Goal: Information Seeking & Learning: Compare options

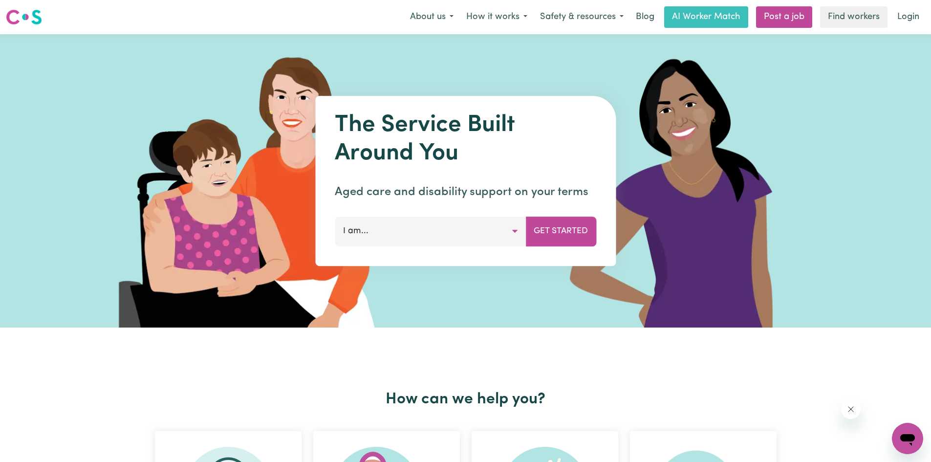
click at [404, 234] on button "I am..." at bounding box center [430, 231] width 191 height 29
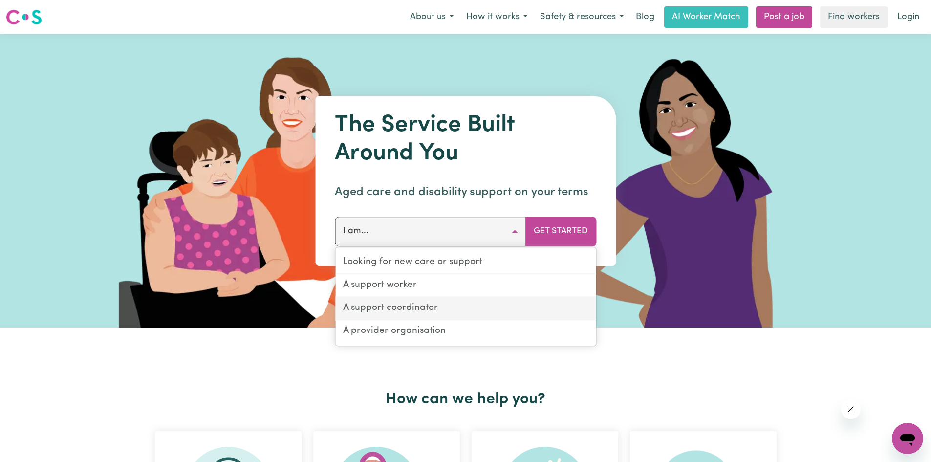
click at [407, 310] on link "A support coordinator" at bounding box center [465, 308] width 261 height 23
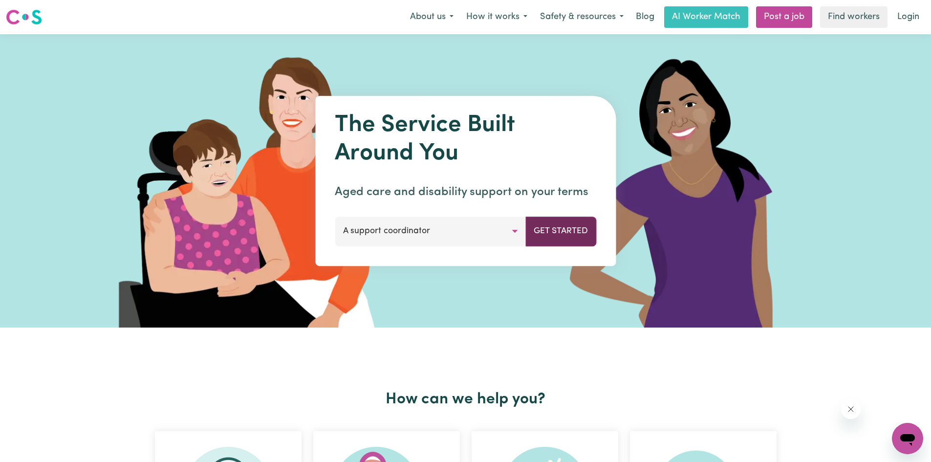
click at [543, 233] on button "Get Started" at bounding box center [560, 231] width 71 height 29
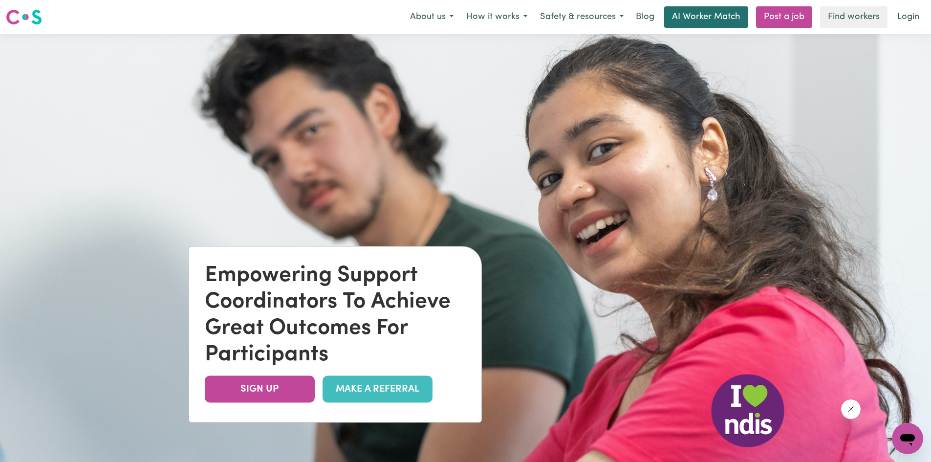
click at [686, 17] on link "AI Worker Match" at bounding box center [706, 17] width 84 height 22
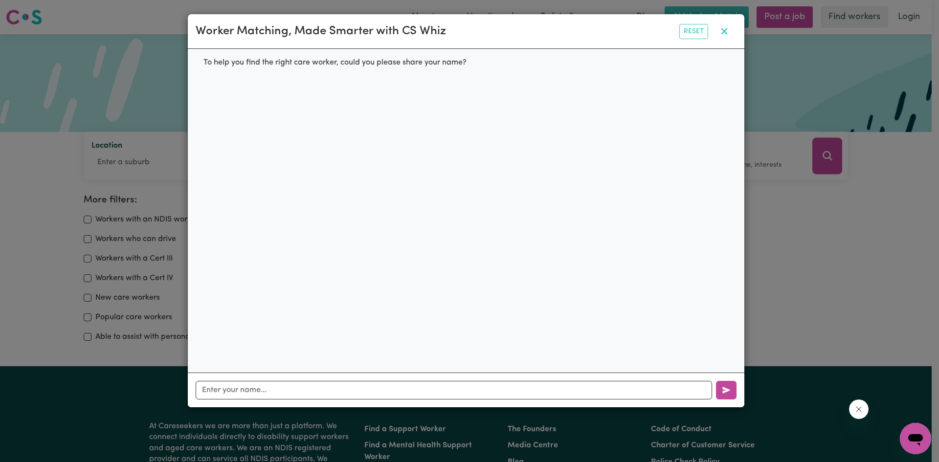
click at [724, 33] on icon "button" at bounding box center [724, 31] width 6 height 6
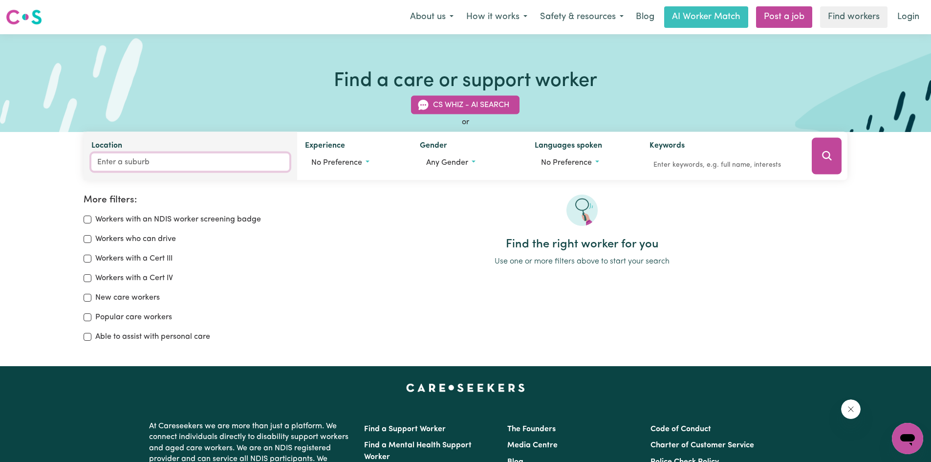
click at [107, 159] on input "Location" at bounding box center [190, 162] width 198 height 18
type input "4053"
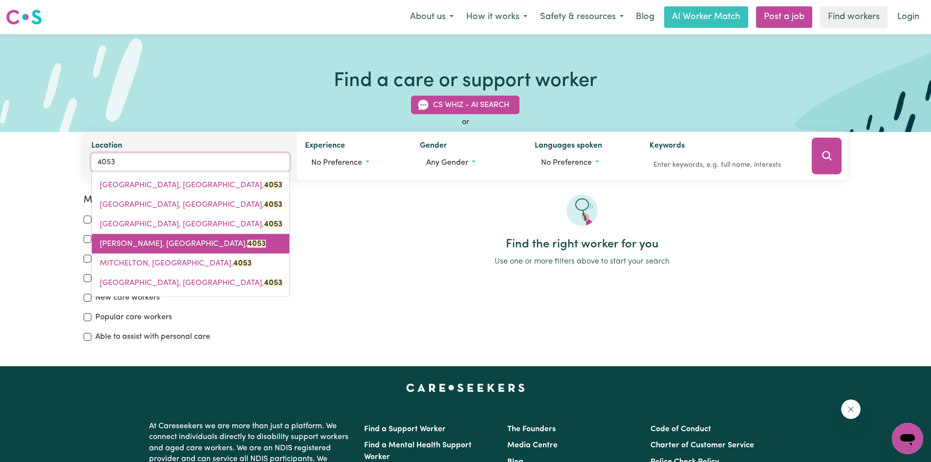
click at [186, 242] on span "[PERSON_NAME], [GEOGRAPHIC_DATA], 4053" at bounding box center [183, 244] width 166 height 8
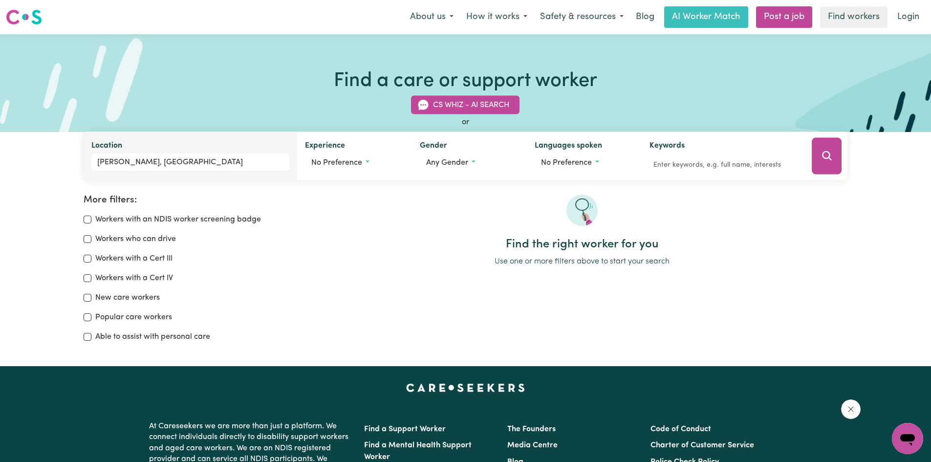
click at [823, 163] on button "Search" at bounding box center [827, 156] width 30 height 37
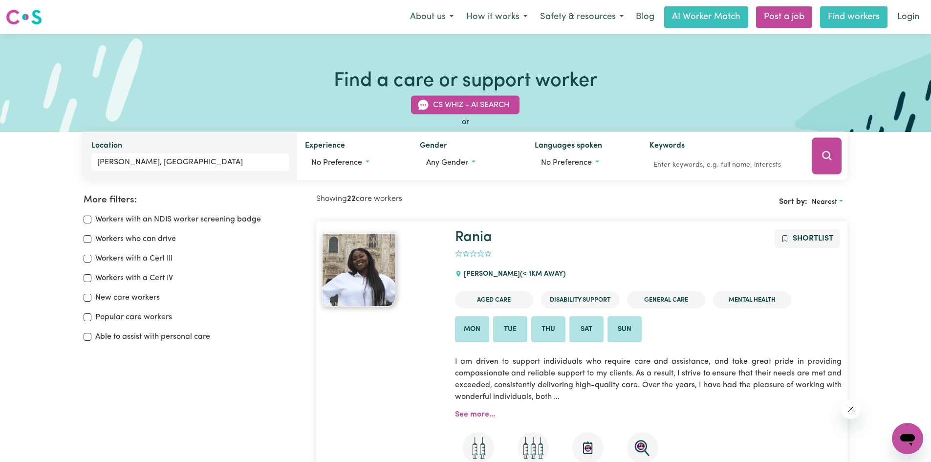
click at [831, 15] on link "Find workers" at bounding box center [853, 17] width 67 height 22
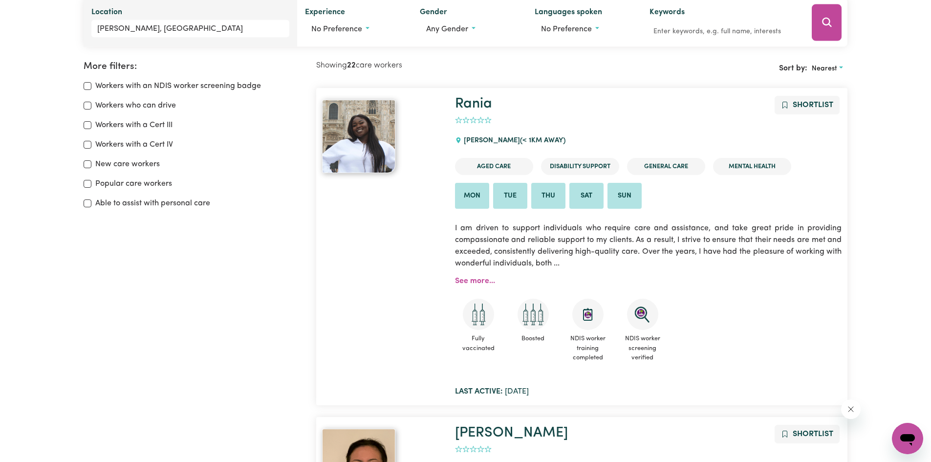
scroll to position [147, 0]
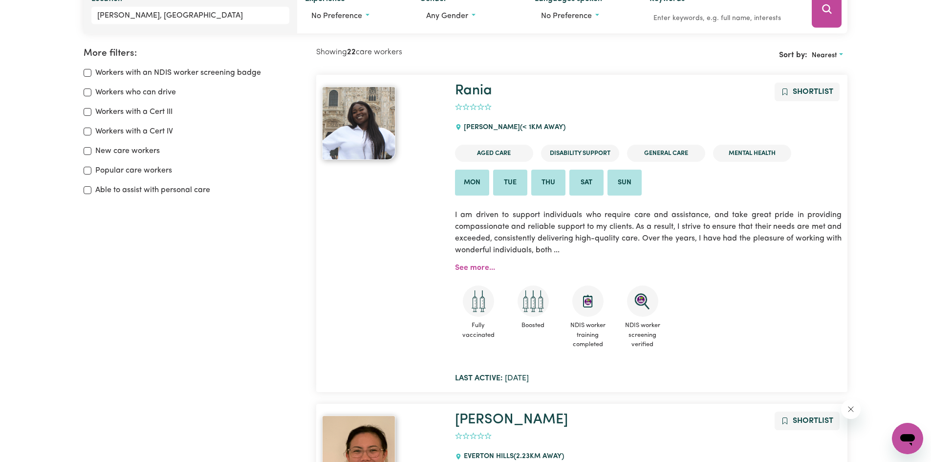
click at [372, 135] on img at bounding box center [358, 123] width 73 height 73
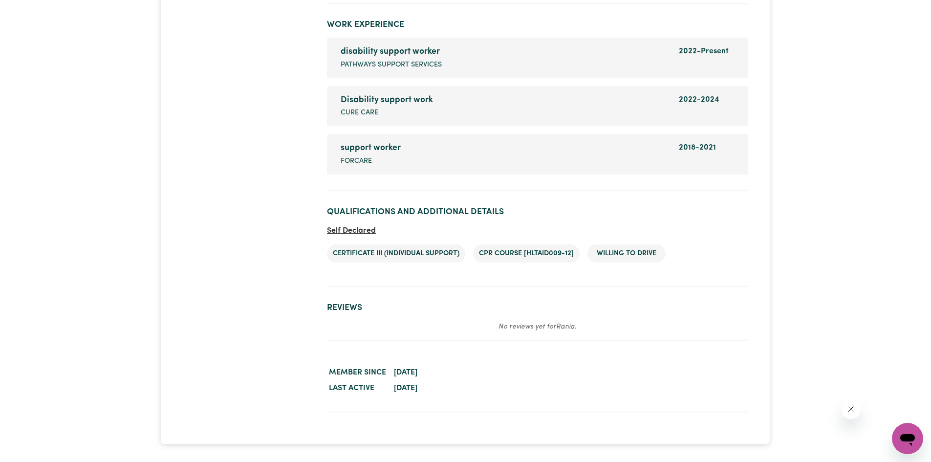
scroll to position [1662, 0]
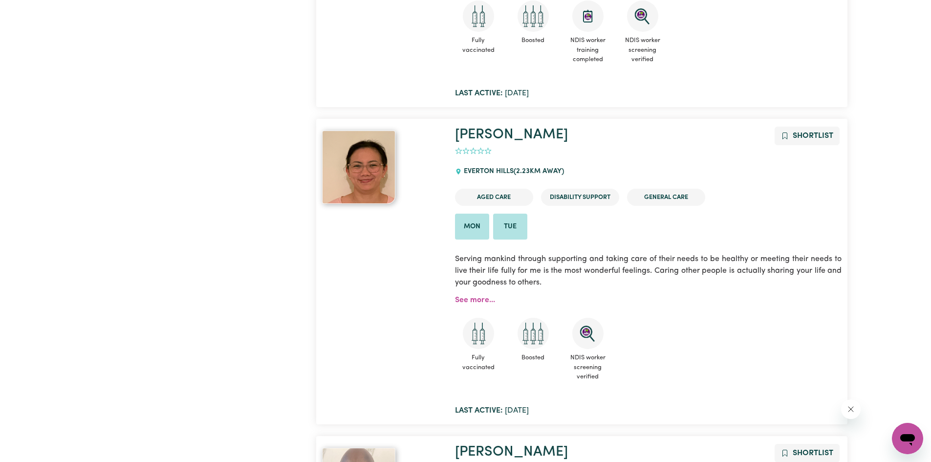
scroll to position [440, 0]
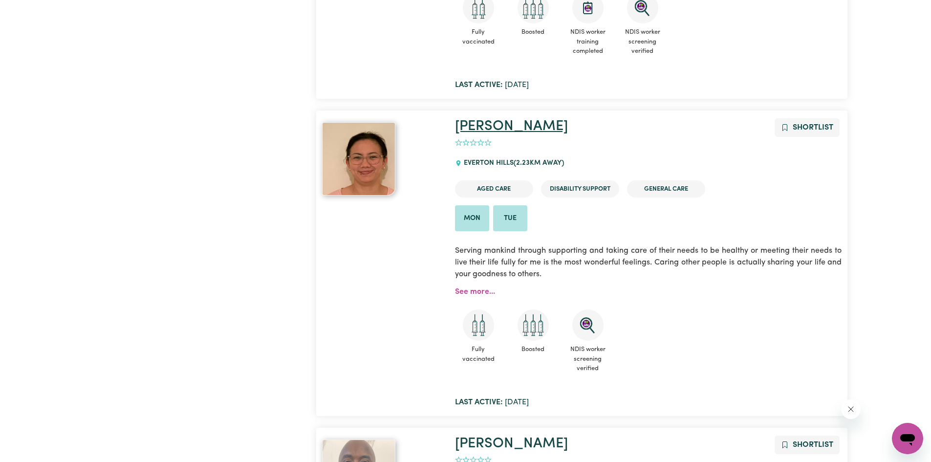
click at [485, 131] on link "[PERSON_NAME]" at bounding box center [511, 126] width 113 height 14
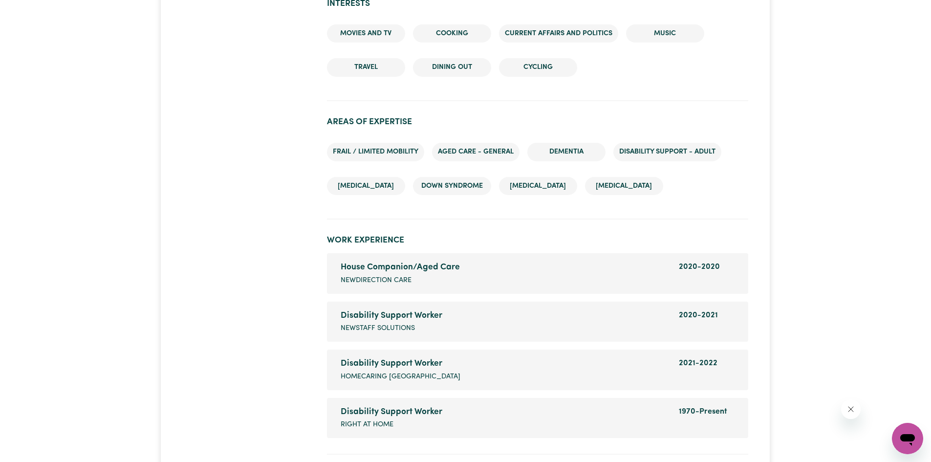
scroll to position [1222, 0]
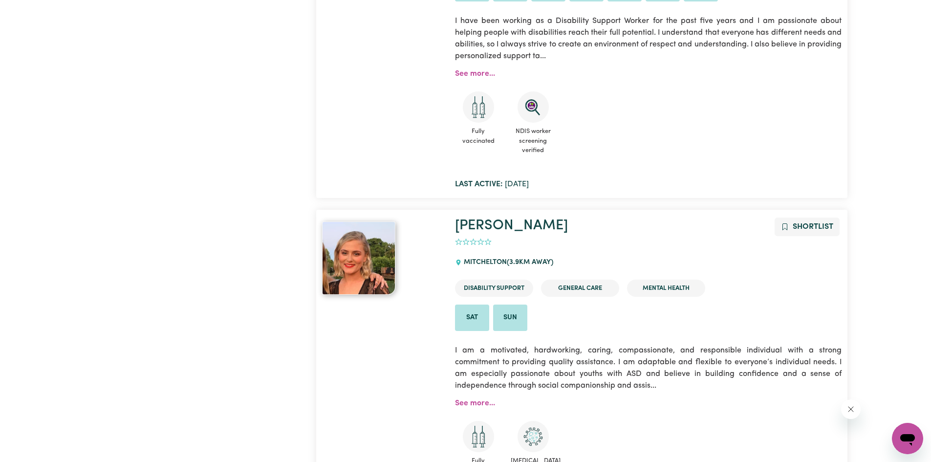
scroll to position [1027, 0]
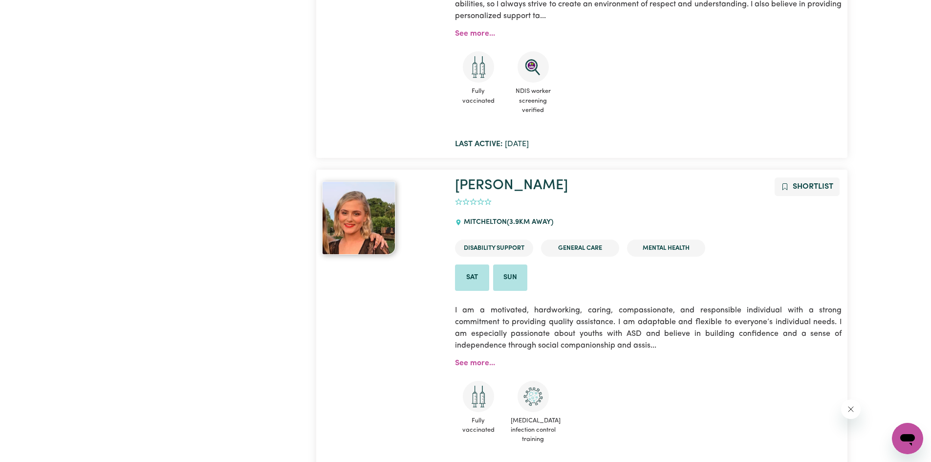
click at [359, 223] on img at bounding box center [358, 217] width 73 height 73
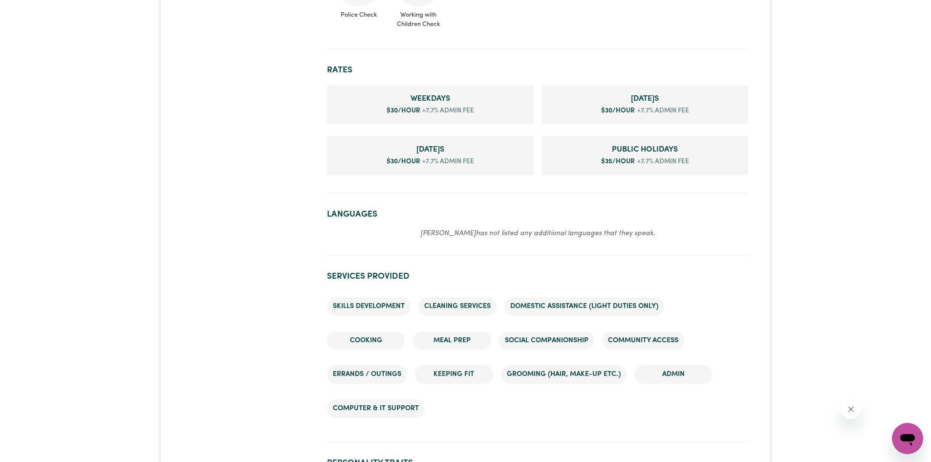
scroll to position [635, 0]
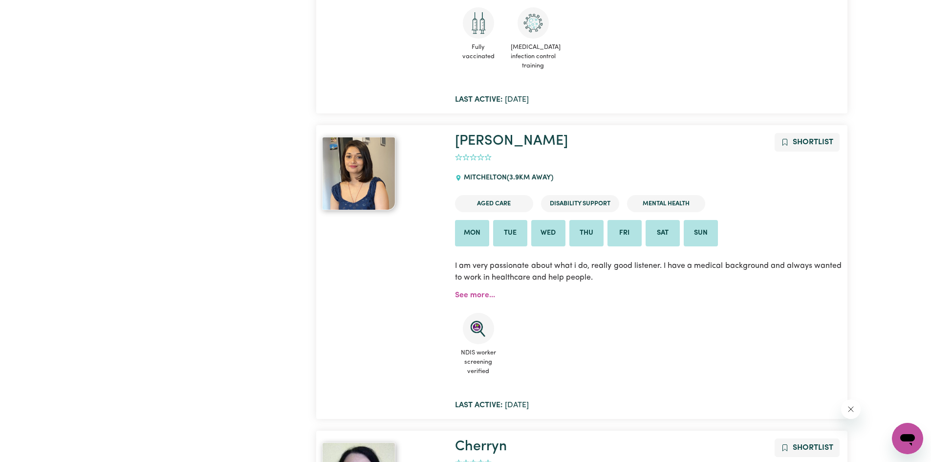
scroll to position [1418, 0]
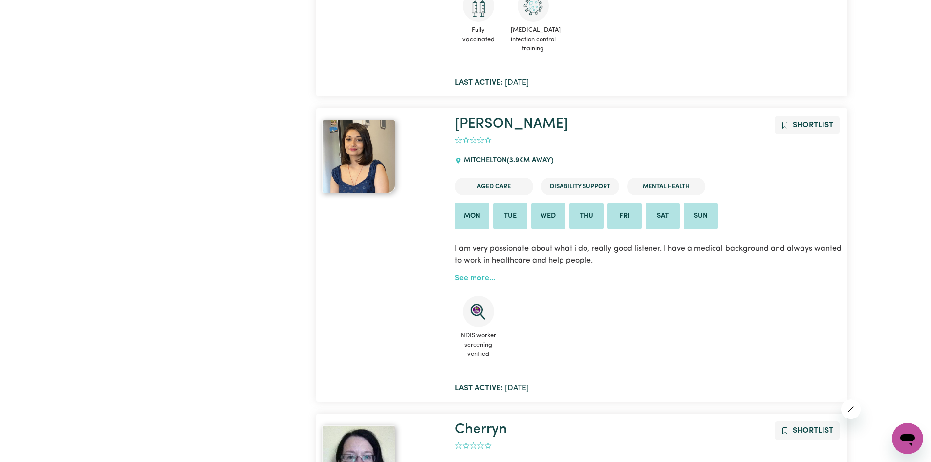
click at [474, 279] on link "See more..." at bounding box center [475, 278] width 40 height 8
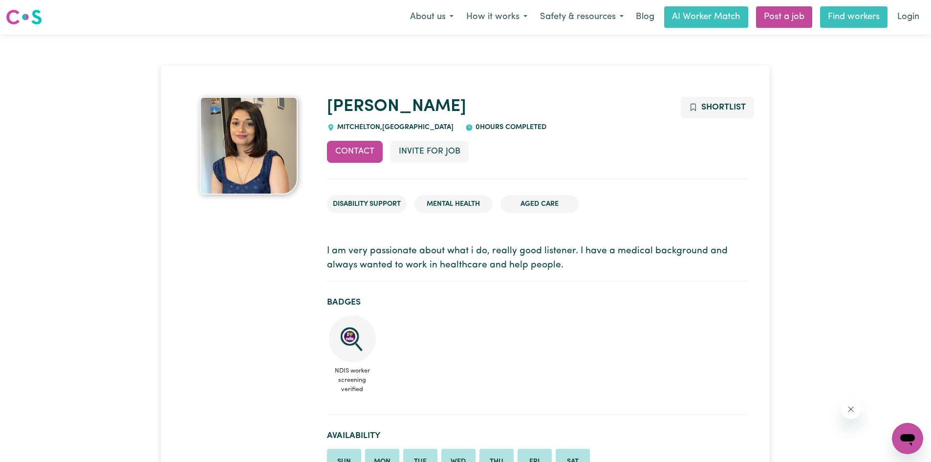
click at [866, 18] on link "Find workers" at bounding box center [853, 17] width 67 height 22
